Goal: Task Accomplishment & Management: Use online tool/utility

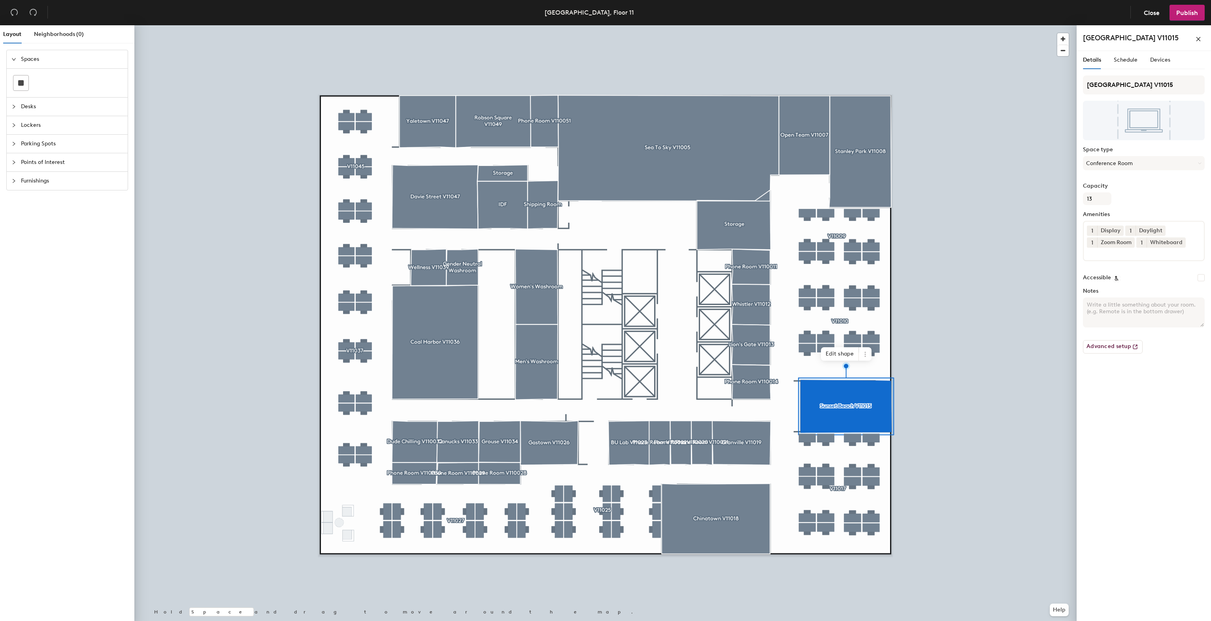
click at [13, 105] on icon "collapsed" at bounding box center [14, 107] width 2 height 4
click at [23, 100] on icon at bounding box center [21, 102] width 8 height 4
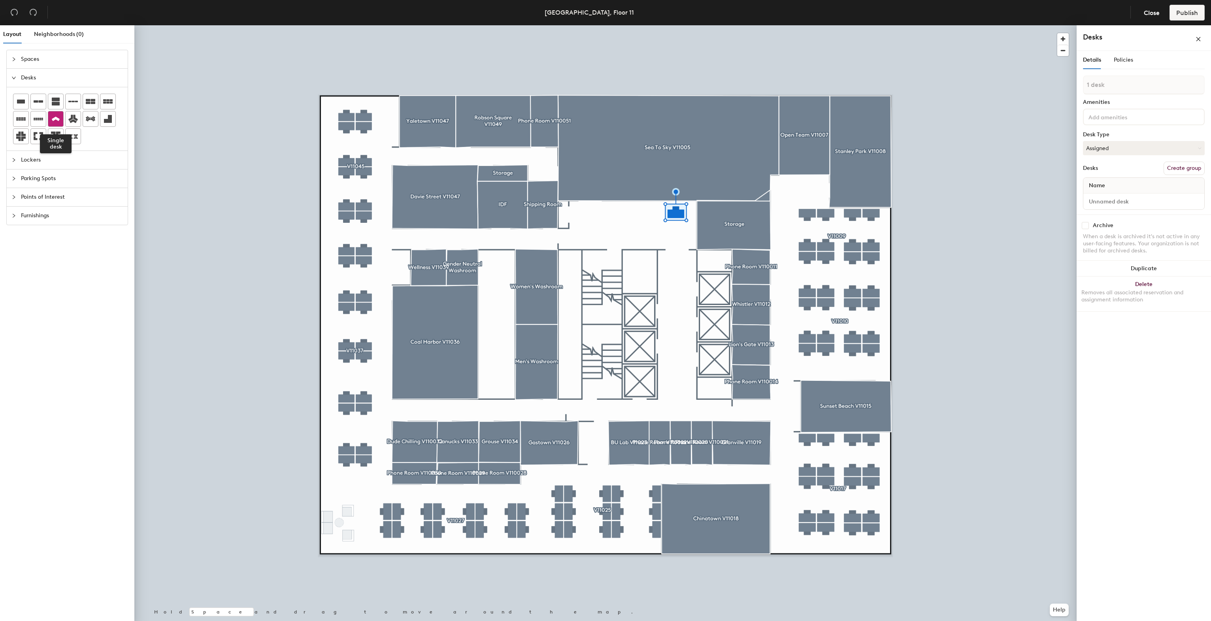
click at [57, 118] on icon at bounding box center [56, 119] width 8 height 4
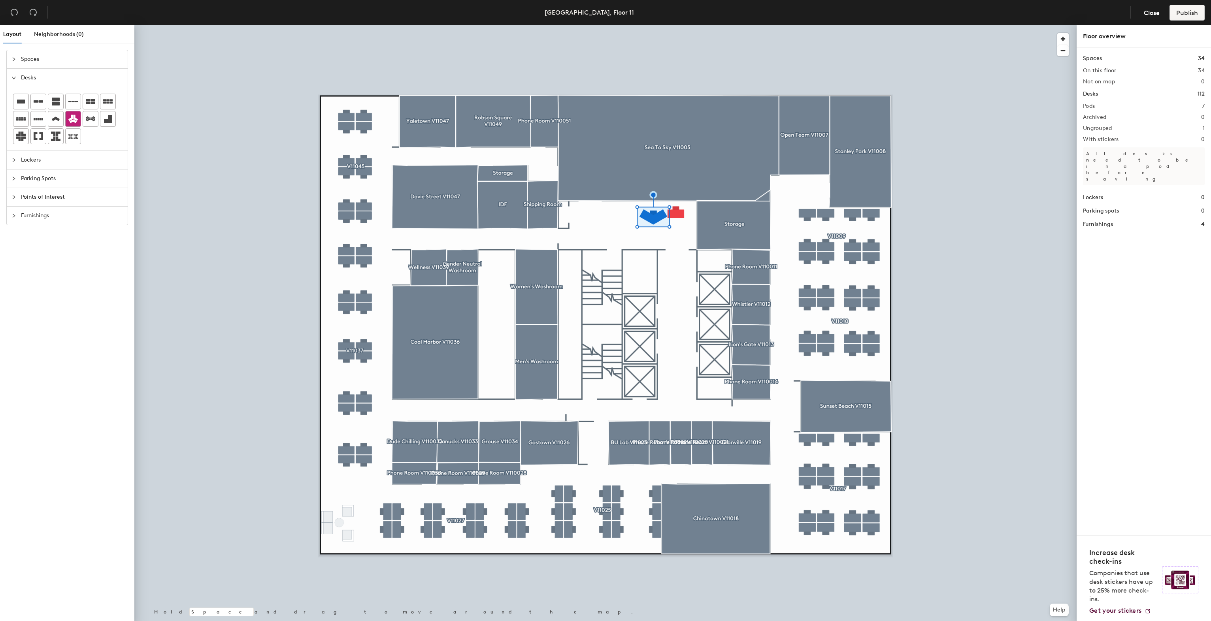
click at [678, 25] on div at bounding box center [605, 25] width 942 height 0
click at [26, 76] on span "Desks" at bounding box center [72, 78] width 102 height 18
click at [15, 79] on icon "collapsed" at bounding box center [13, 77] width 5 height 5
click at [106, 118] on icon at bounding box center [107, 118] width 9 height 9
click at [793, 25] on div at bounding box center [605, 25] width 942 height 0
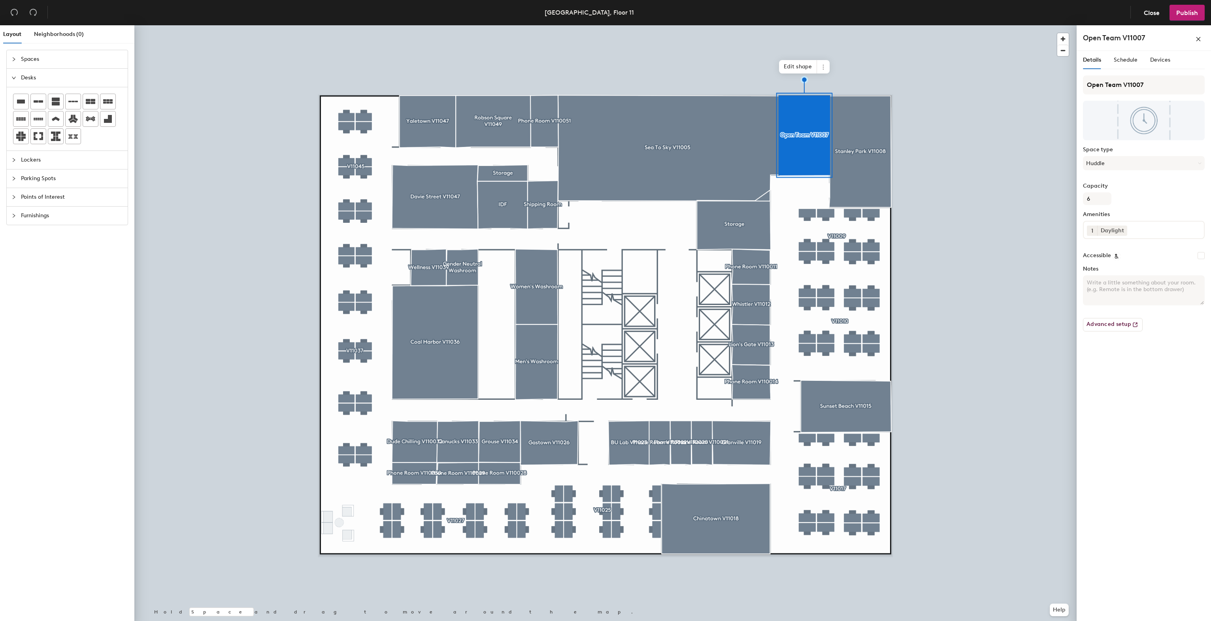
click at [1136, 295] on textarea "Notes" at bounding box center [1144, 290] width 122 height 30
click at [1111, 166] on button "Huddle" at bounding box center [1144, 163] width 122 height 14
click at [1138, 289] on textarea "Notes" at bounding box center [1144, 290] width 122 height 30
click at [1140, 285] on textarea "Notes" at bounding box center [1144, 290] width 122 height 30
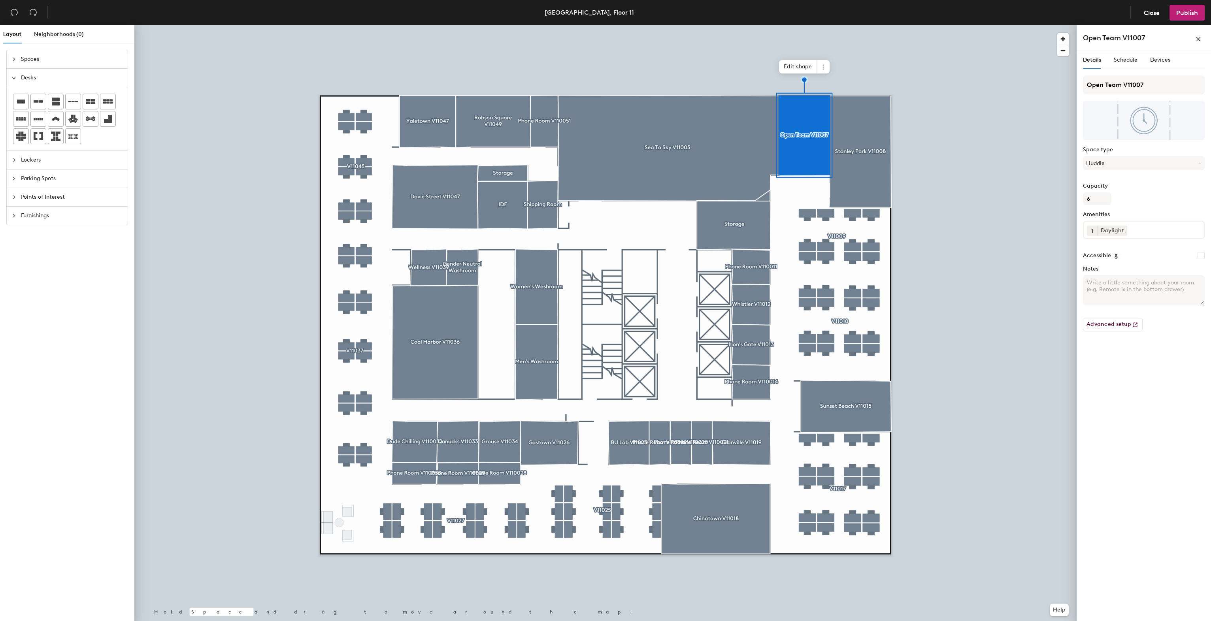
click at [1123, 281] on textarea "Notes" at bounding box center [1144, 290] width 122 height 30
type textarea "O"
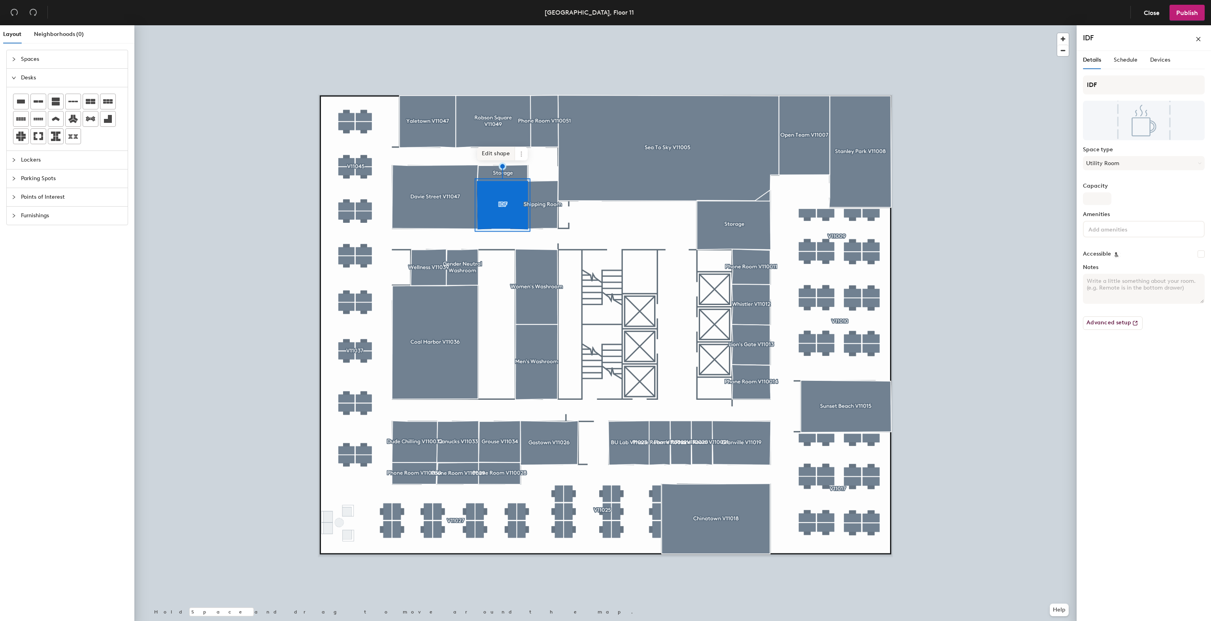
click at [494, 150] on span "Edit shape" at bounding box center [496, 153] width 38 height 13
click at [1142, 13] on button "Close" at bounding box center [1151, 13] width 29 height 16
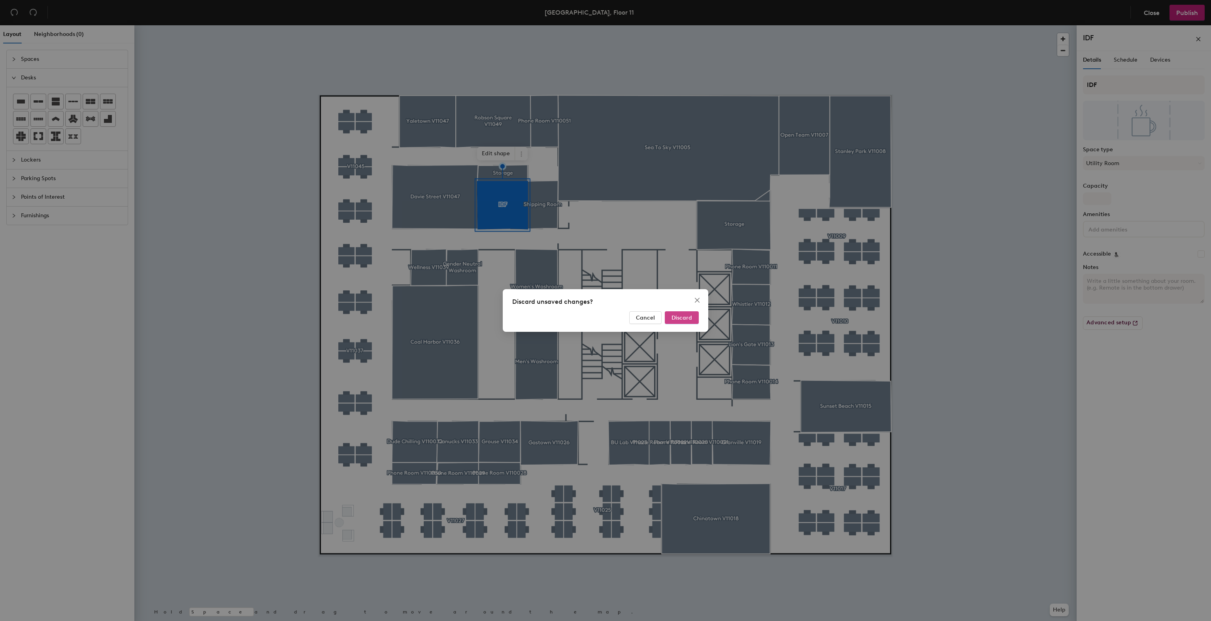
click at [675, 318] on span "Discard" at bounding box center [681, 318] width 21 height 7
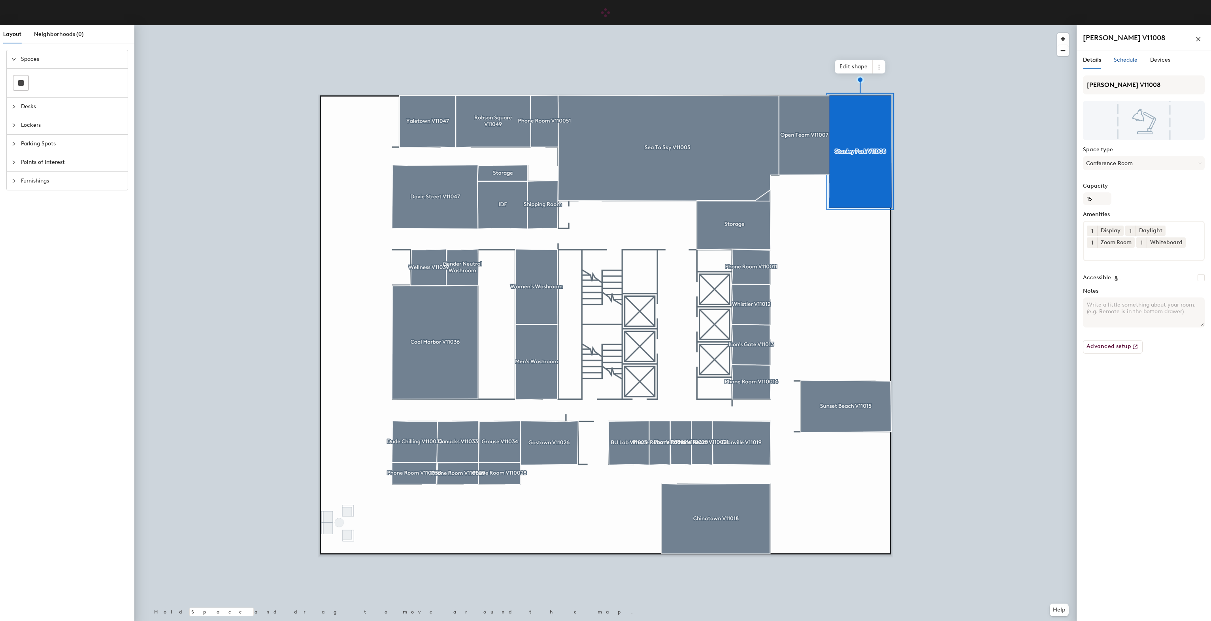
click at [1117, 56] on div "Schedule" at bounding box center [1126, 60] width 24 height 9
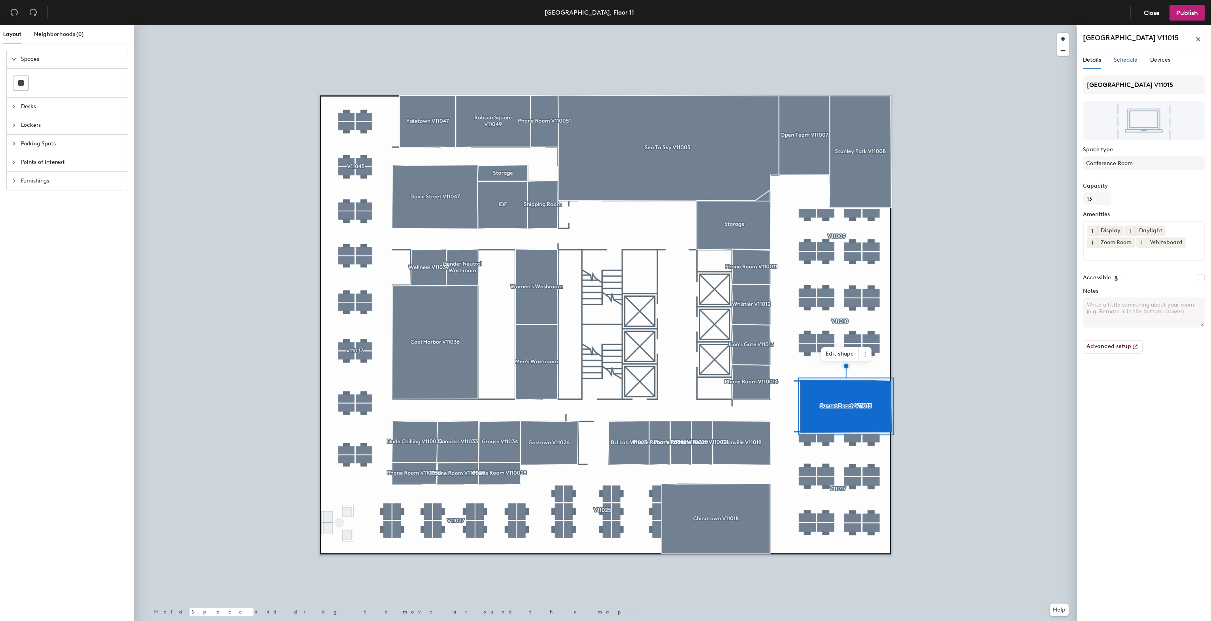
click at [1119, 60] on span "Schedule" at bounding box center [1126, 60] width 24 height 7
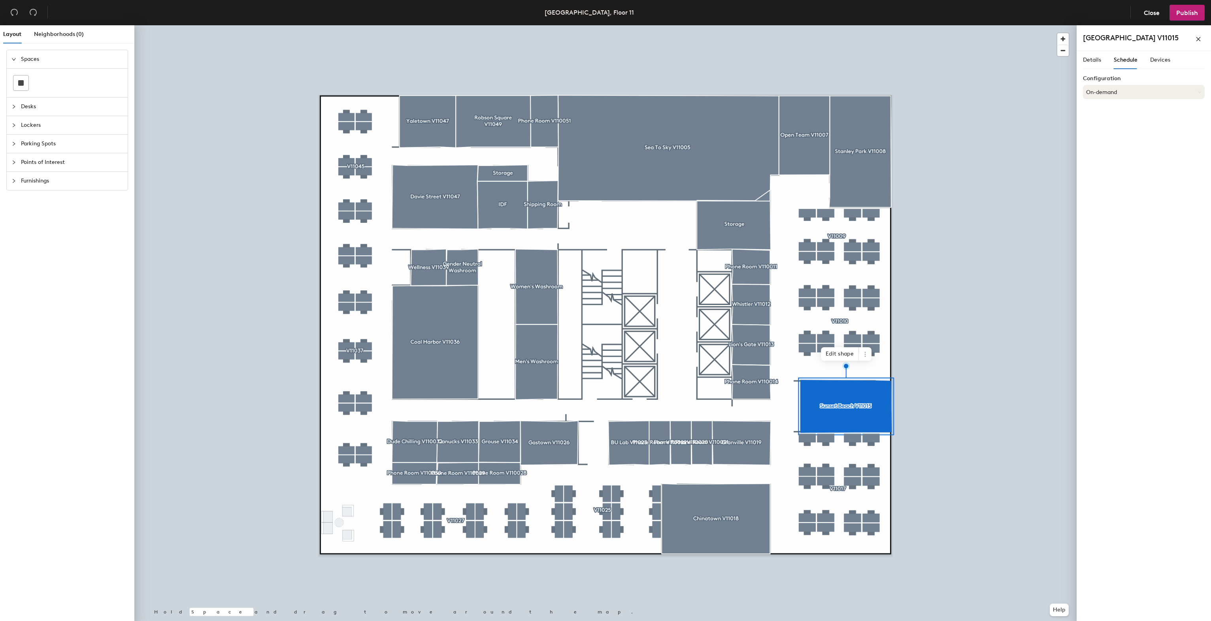
click at [1131, 91] on button "On-demand" at bounding box center [1144, 92] width 122 height 14
